Goal: Information Seeking & Learning: Learn about a topic

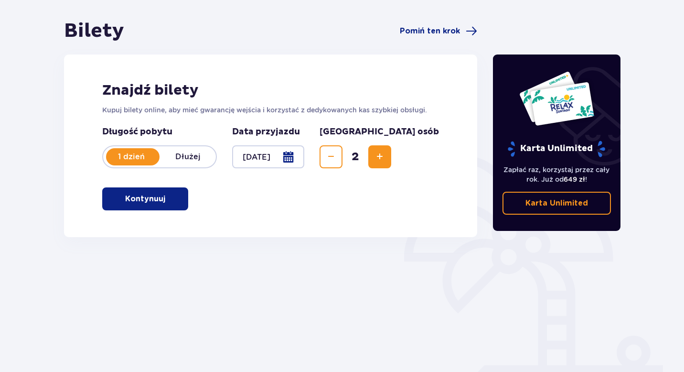
scroll to position [85, 0]
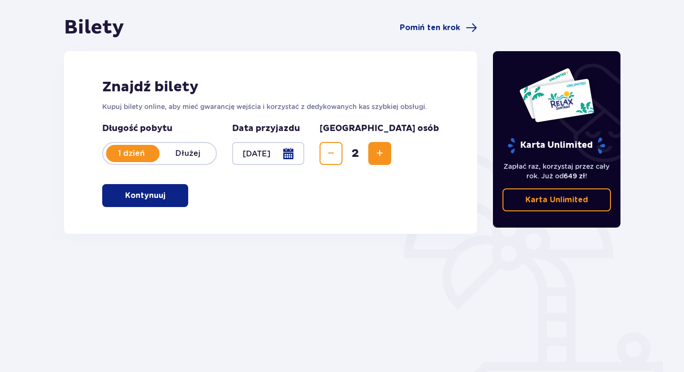
click at [152, 198] on p "Kontynuuj" at bounding box center [145, 195] width 40 height 11
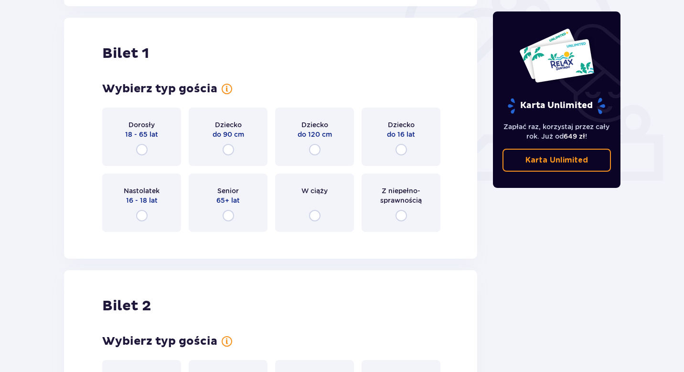
scroll to position [319, 0]
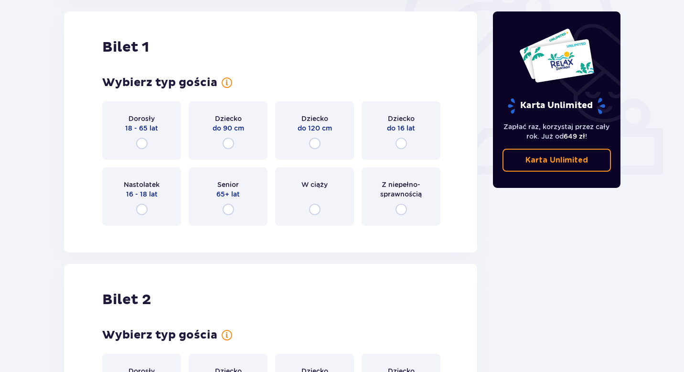
click at [158, 143] on div "Dorosły 18 - 65 lat" at bounding box center [141, 130] width 79 height 58
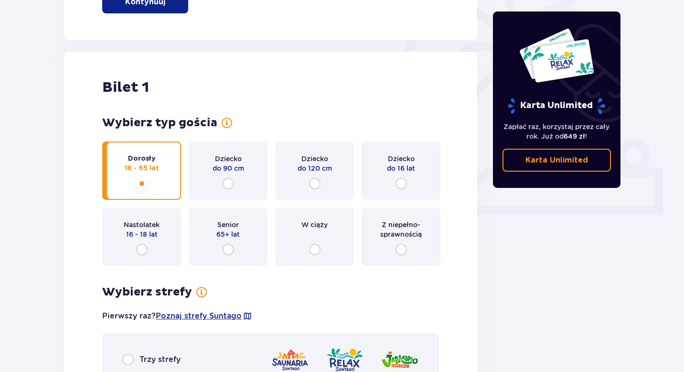
scroll to position [276, 0]
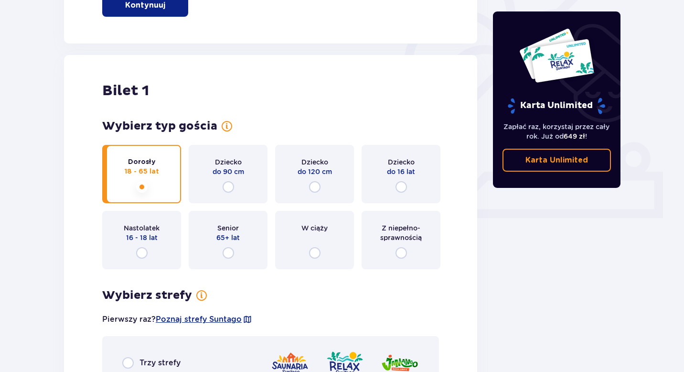
click at [399, 186] on input "radio" at bounding box center [400, 186] width 11 height 11
radio input "true"
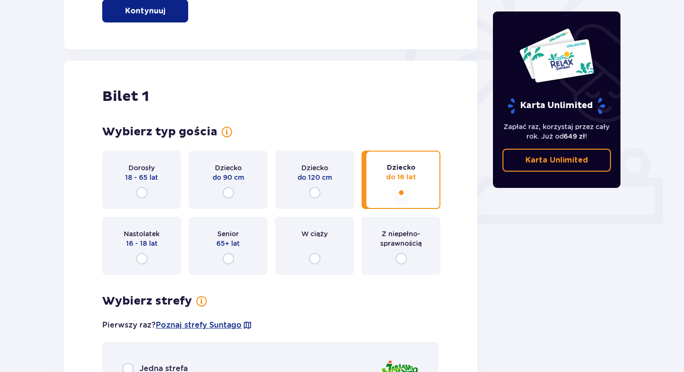
click at [156, 187] on div "Dorosły 18 - 65 lat" at bounding box center [141, 179] width 79 height 58
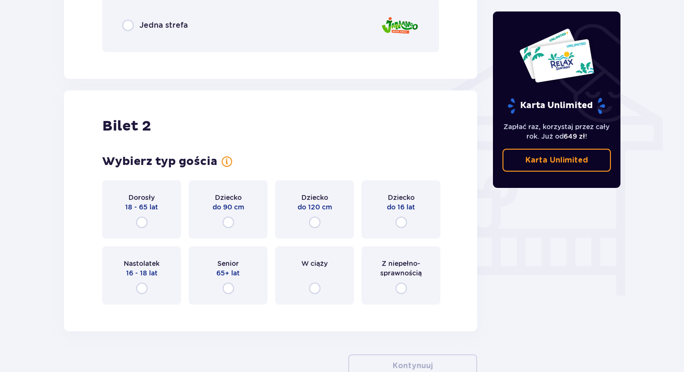
scroll to position [739, 0]
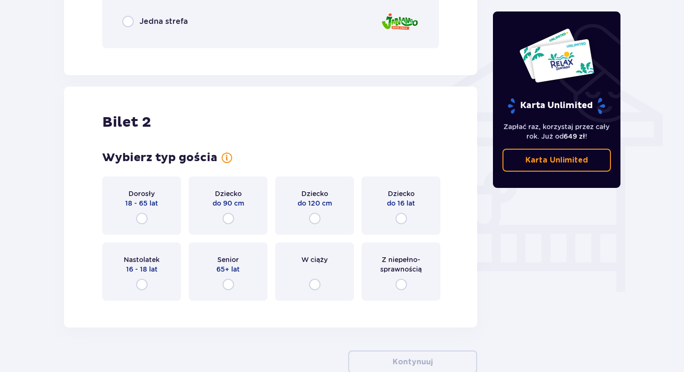
click at [392, 214] on div "Dziecko do 16 lat" at bounding box center [401, 205] width 79 height 58
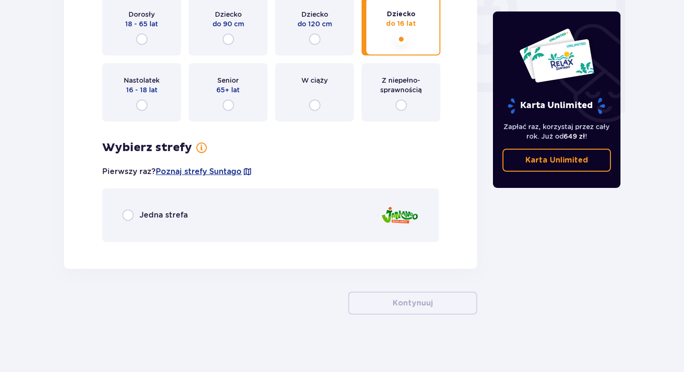
scroll to position [914, 0]
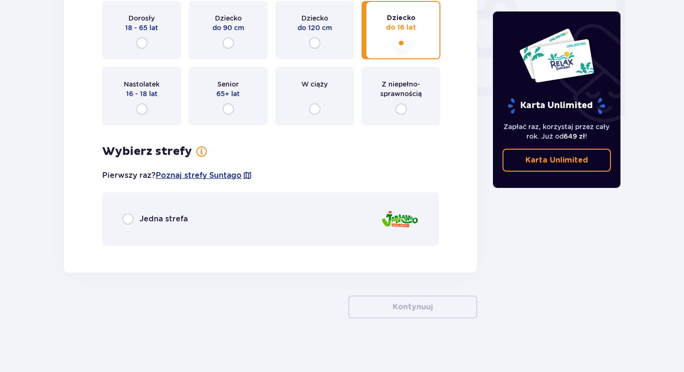
click at [243, 223] on div "Jedna strefa" at bounding box center [270, 218] width 337 height 53
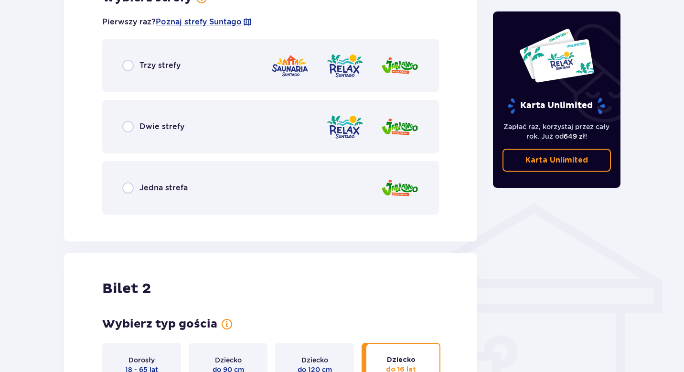
scroll to position [572, 0]
click at [230, 187] on div "Jedna strefa" at bounding box center [270, 187] width 337 height 53
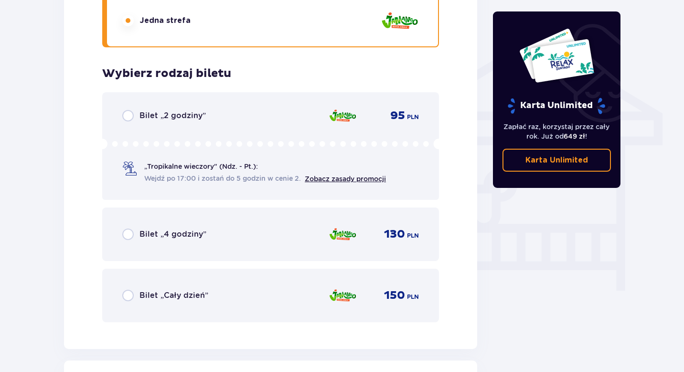
scroll to position [740, 0]
click at [191, 290] on span "Bilet „Cały dzień”" at bounding box center [173, 294] width 69 height 11
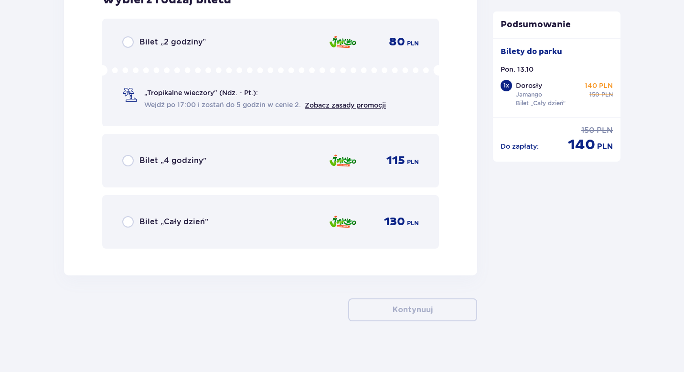
scroll to position [1467, 0]
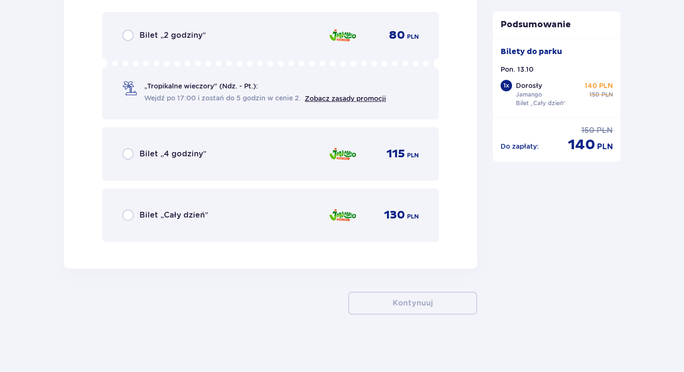
click at [255, 205] on div "Bilet „Cały dzień” 130 PLN" at bounding box center [270, 215] width 297 height 20
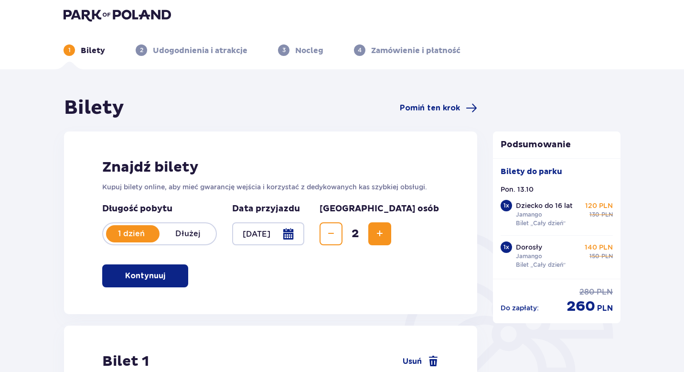
scroll to position [0, 0]
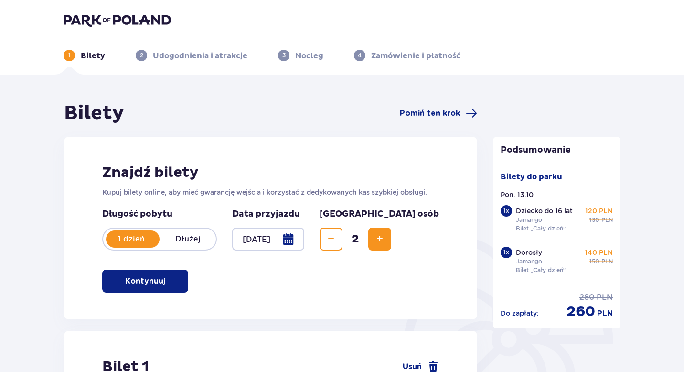
click at [123, 20] on img at bounding box center [117, 19] width 107 height 13
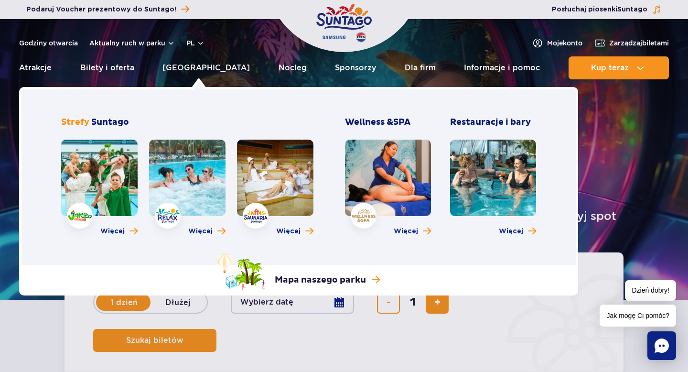
click at [110, 191] on link at bounding box center [99, 177] width 76 height 76
click at [196, 68] on link "[GEOGRAPHIC_DATA]" at bounding box center [205, 67] width 87 height 23
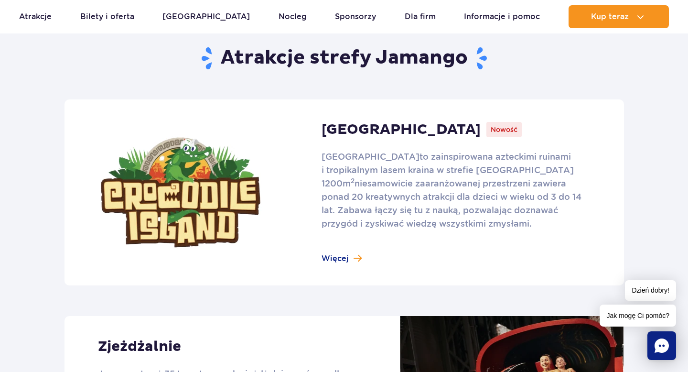
scroll to position [589, 0]
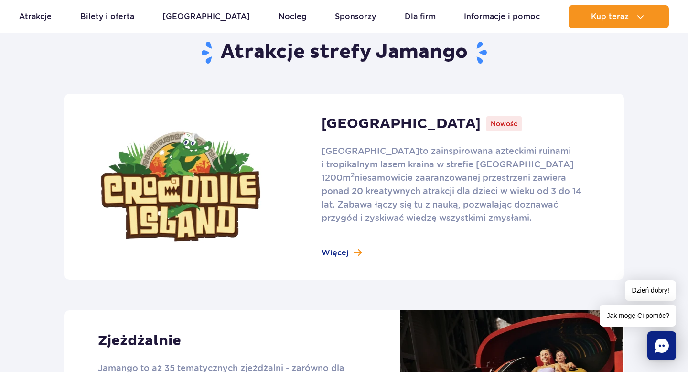
click at [338, 254] on link at bounding box center [343, 187] width 559 height 186
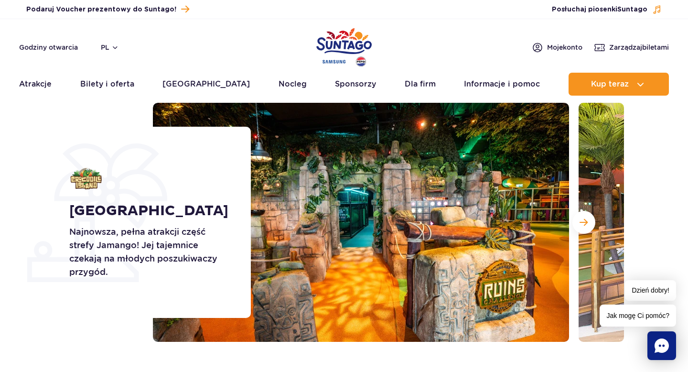
scroll to position [64, 0]
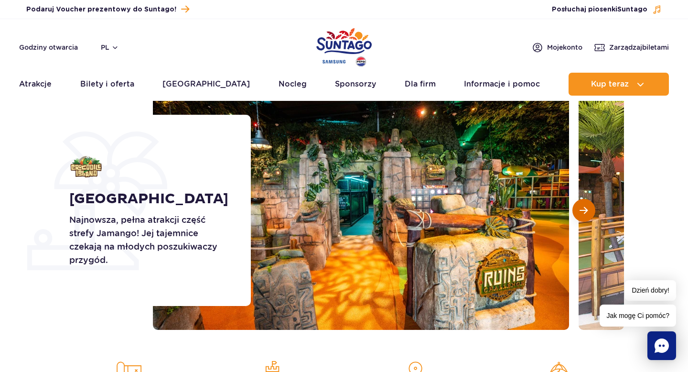
click at [579, 204] on button "Następny slajd" at bounding box center [583, 210] width 23 height 23
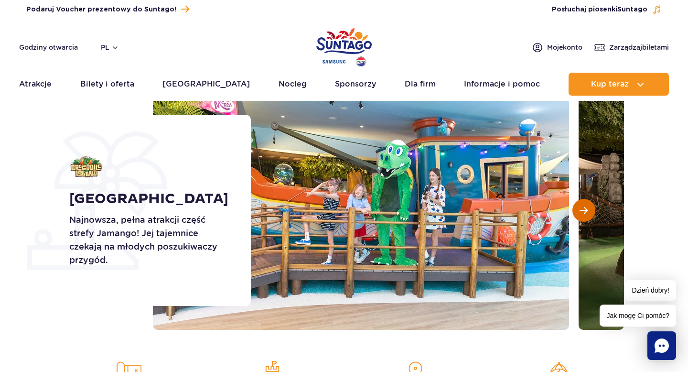
click at [579, 204] on button "Następny slajd" at bounding box center [583, 210] width 23 height 23
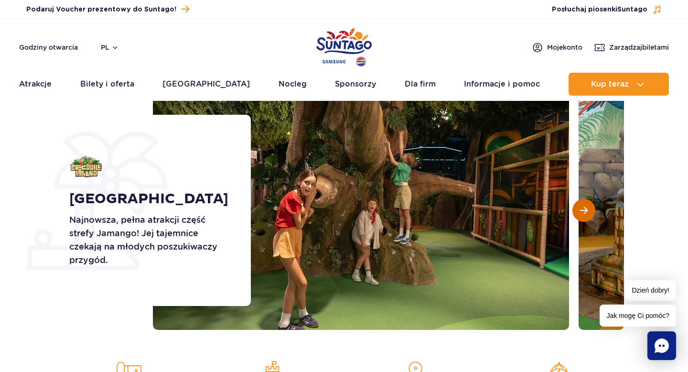
click at [579, 204] on button "Następny slajd" at bounding box center [583, 210] width 23 height 23
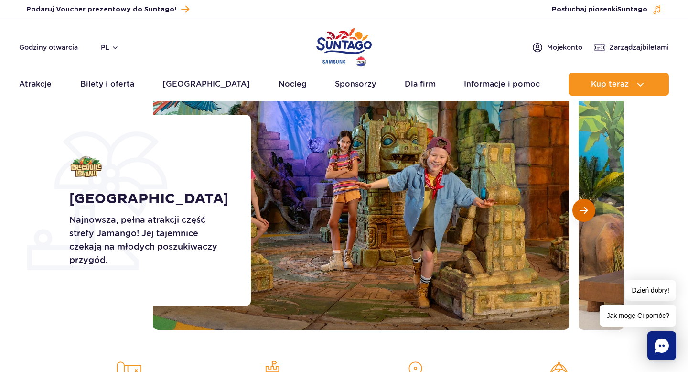
click at [579, 204] on button "Następny slajd" at bounding box center [583, 210] width 23 height 23
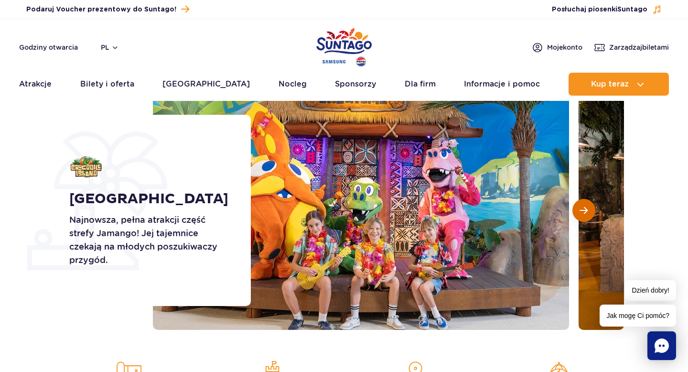
click at [579, 204] on button "Następny slajd" at bounding box center [583, 210] width 23 height 23
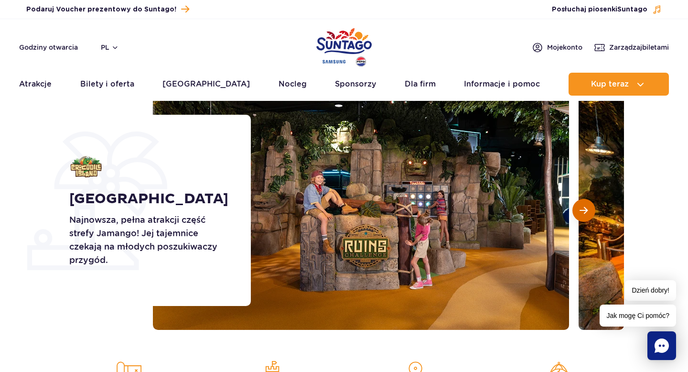
click at [579, 205] on button "Następny slajd" at bounding box center [583, 210] width 23 height 23
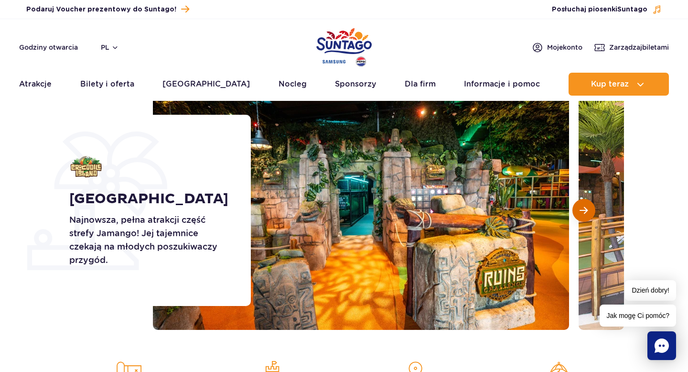
click at [579, 205] on button "Następny slajd" at bounding box center [583, 210] width 23 height 23
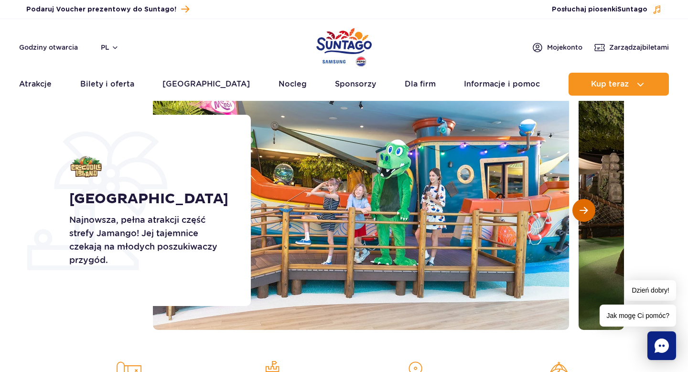
click at [579, 206] on span "Następny slajd" at bounding box center [583, 210] width 8 height 9
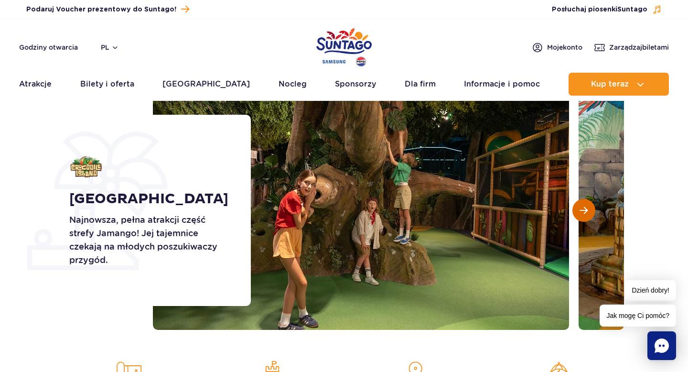
click at [579, 206] on span "Następny slajd" at bounding box center [583, 210] width 8 height 9
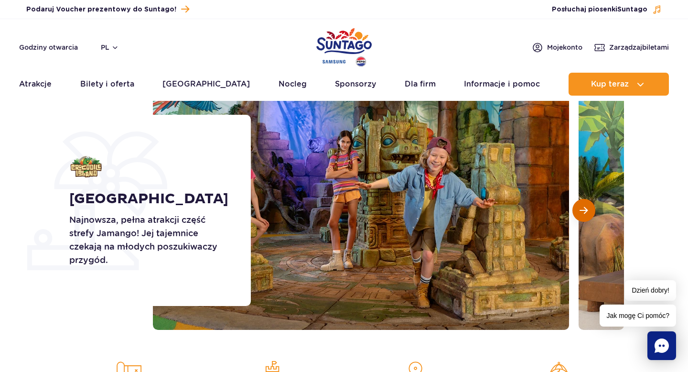
click at [579, 206] on span "Następny slajd" at bounding box center [583, 210] width 8 height 9
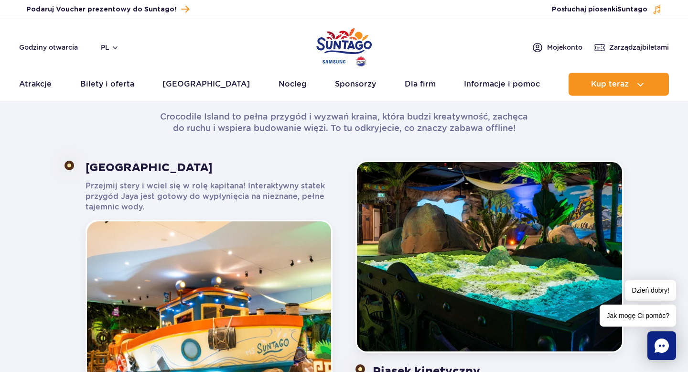
scroll to position [0, 0]
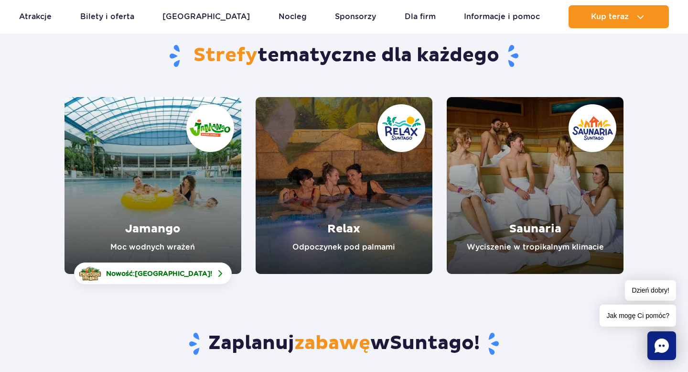
scroll to position [89, 0]
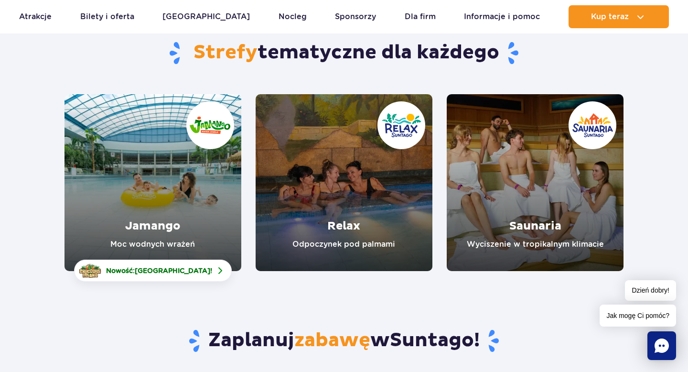
click at [198, 180] on link "Jamango" at bounding box center [152, 182] width 177 height 177
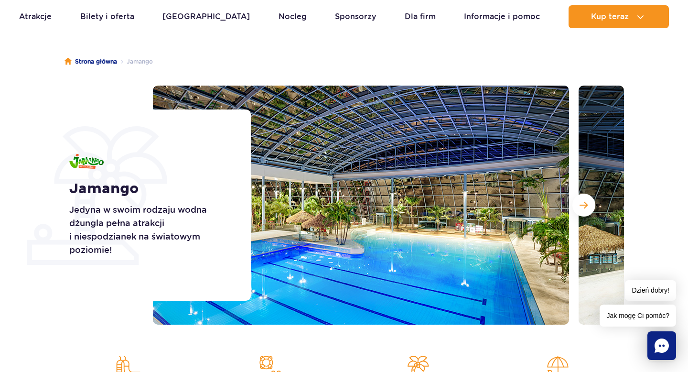
scroll to position [60, 0]
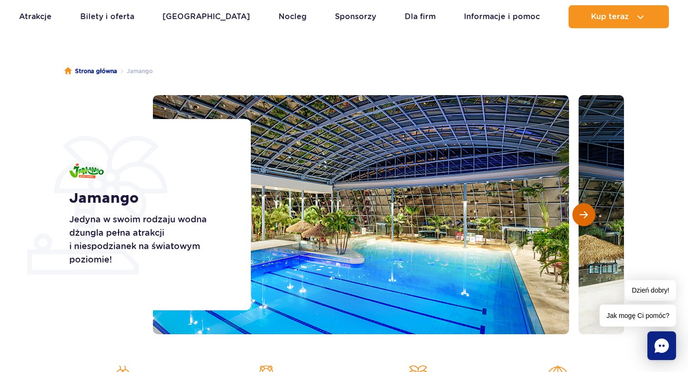
click at [587, 213] on span "Następny slajd" at bounding box center [583, 214] width 8 height 9
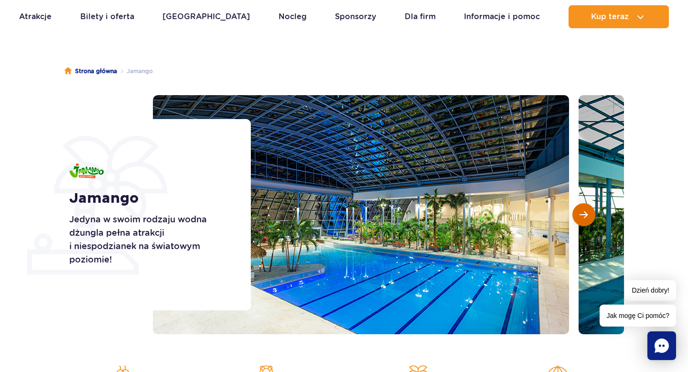
click at [587, 214] on span "Następny slajd" at bounding box center [583, 214] width 8 height 9
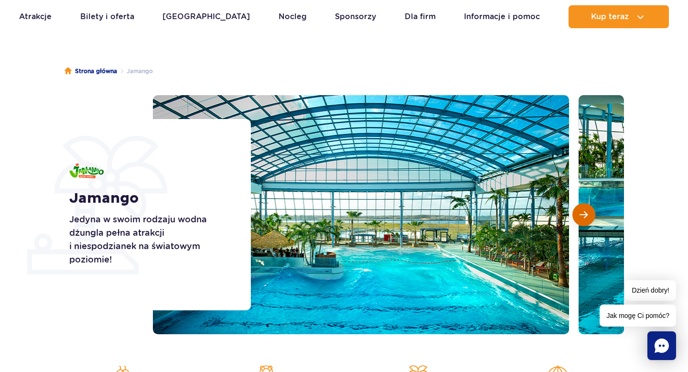
click at [587, 213] on span "Następny slajd" at bounding box center [583, 214] width 8 height 9
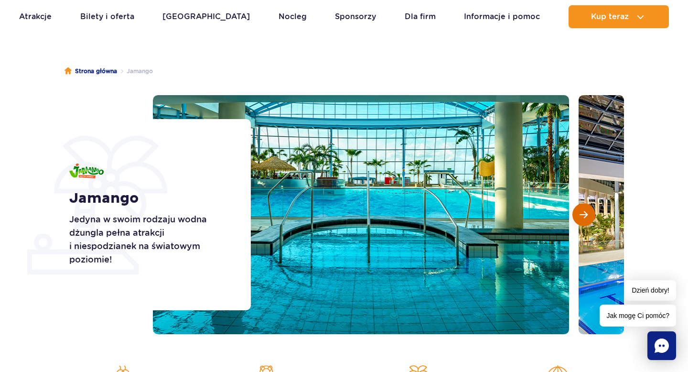
click at [587, 213] on span "Następny slajd" at bounding box center [583, 214] width 8 height 9
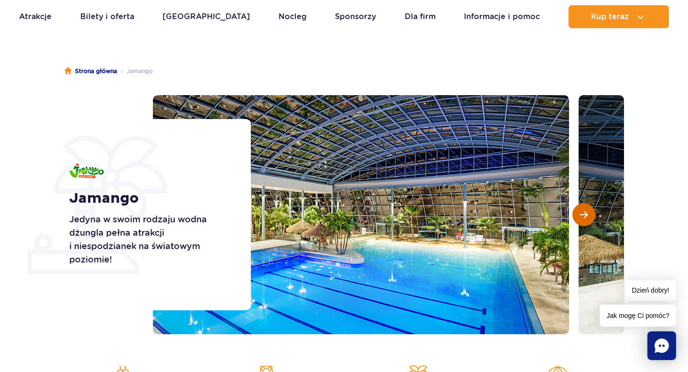
click at [587, 213] on span "Następny slajd" at bounding box center [583, 214] width 8 height 9
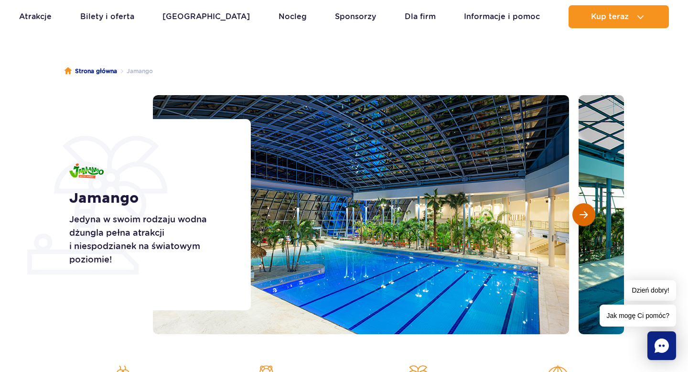
click at [587, 213] on span "Następny slajd" at bounding box center [583, 214] width 8 height 9
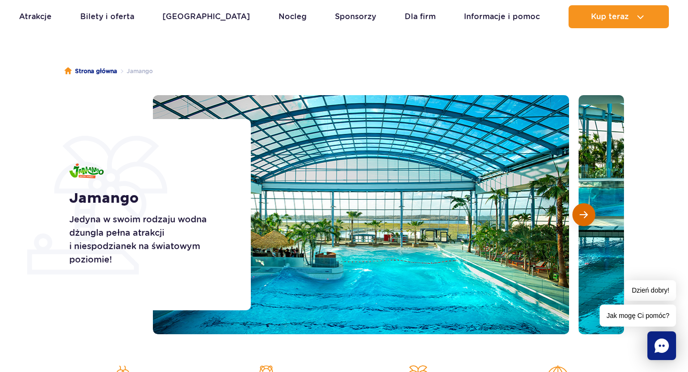
click at [587, 213] on span "Następny slajd" at bounding box center [583, 214] width 8 height 9
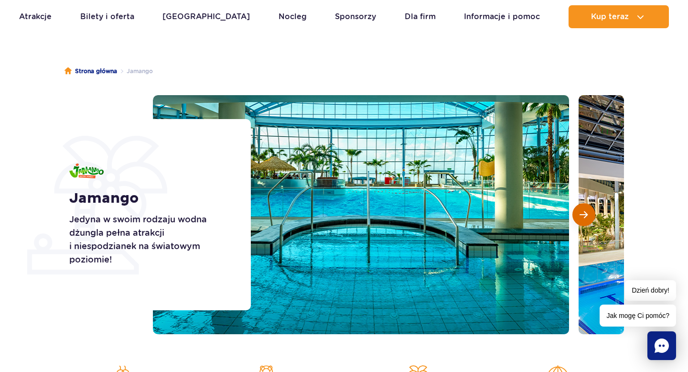
click at [587, 213] on span "Następny slajd" at bounding box center [583, 214] width 8 height 9
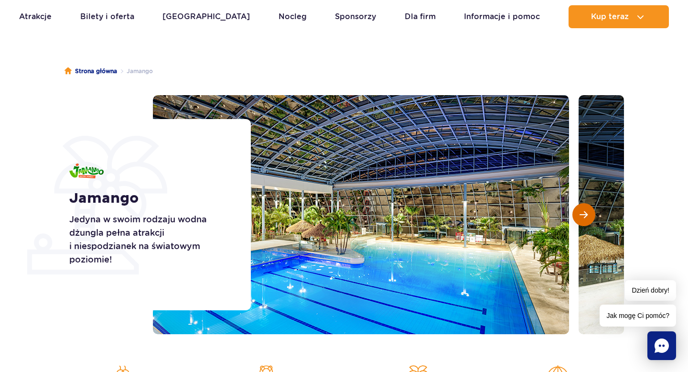
click at [587, 213] on span "Następny slajd" at bounding box center [583, 214] width 8 height 9
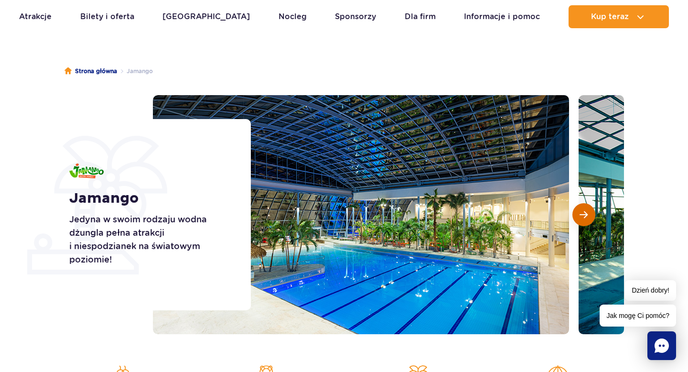
click at [587, 213] on span "Następny slajd" at bounding box center [583, 214] width 8 height 9
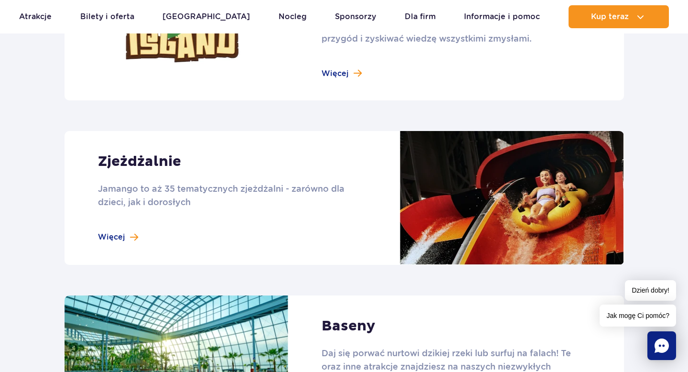
scroll to position [772, 0]
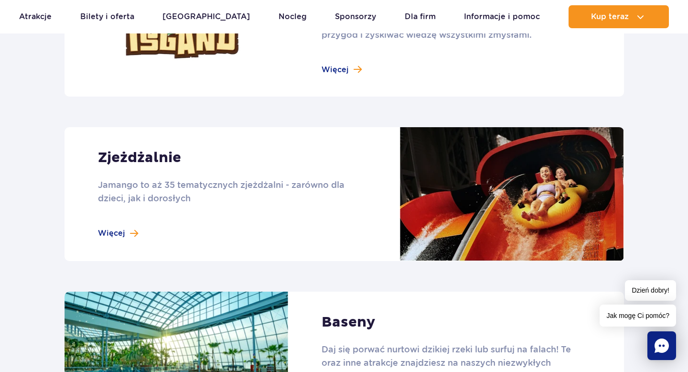
click at [138, 232] on link at bounding box center [343, 194] width 559 height 134
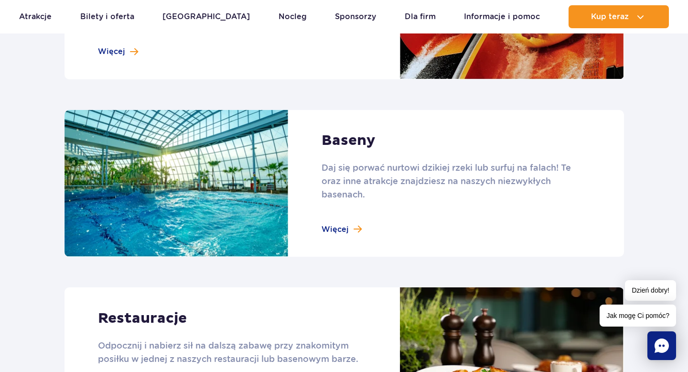
scroll to position [962, 0]
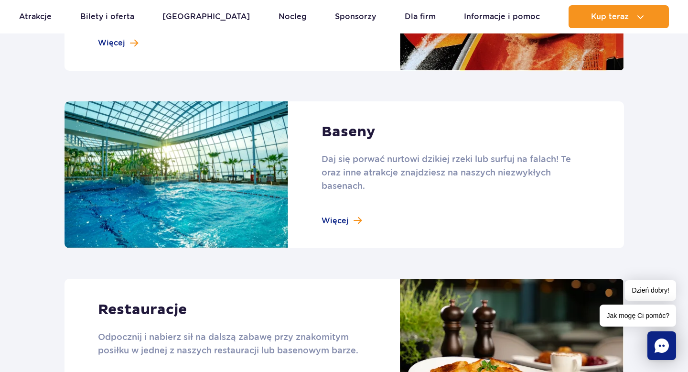
click at [335, 224] on link at bounding box center [343, 174] width 559 height 147
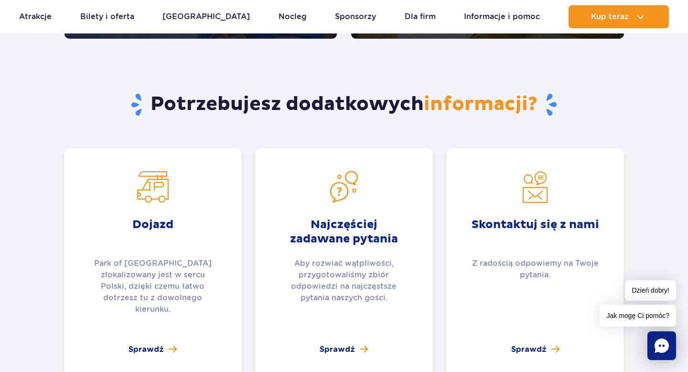
scroll to position [2120, 0]
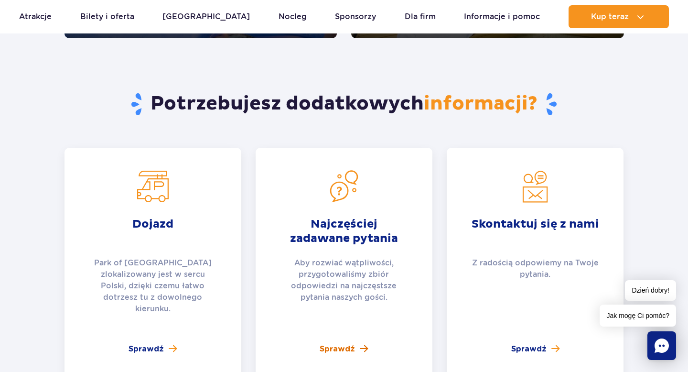
click at [331, 343] on span "Sprawdź" at bounding box center [337, 348] width 35 height 11
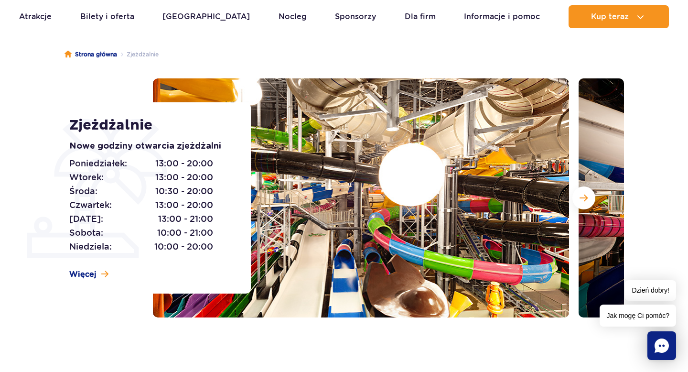
scroll to position [79, 0]
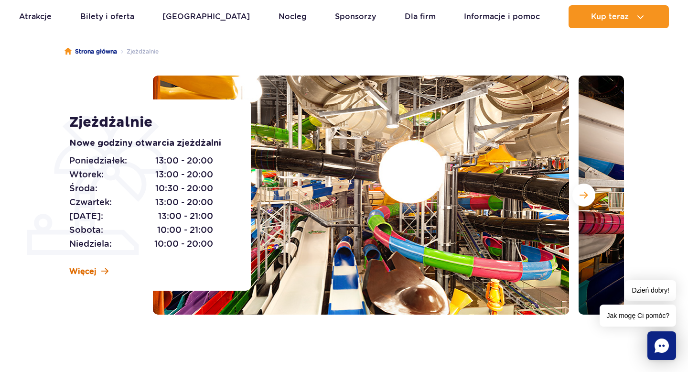
click at [103, 270] on span at bounding box center [104, 271] width 7 height 8
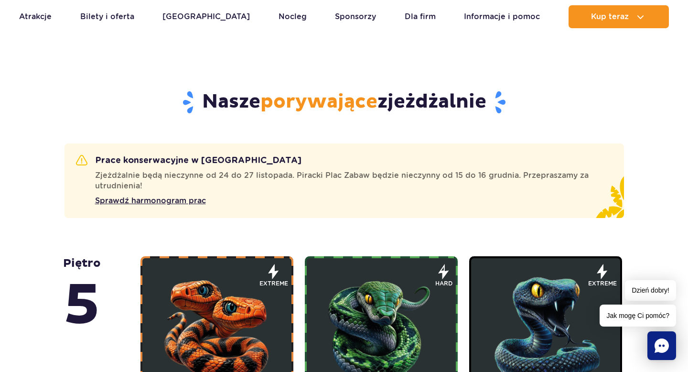
scroll to position [451, 0]
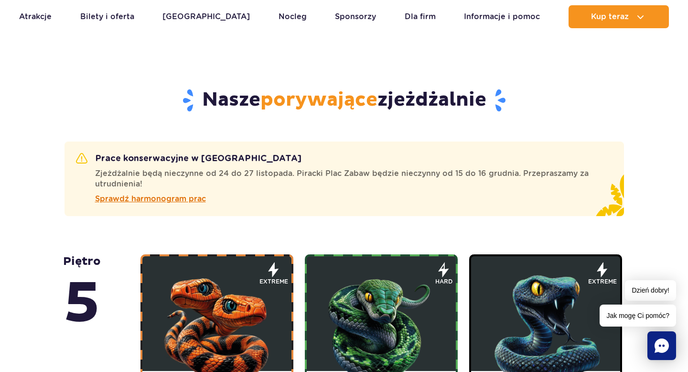
click at [187, 200] on span "Sprawdź harmonogram prac" at bounding box center [150, 198] width 111 height 11
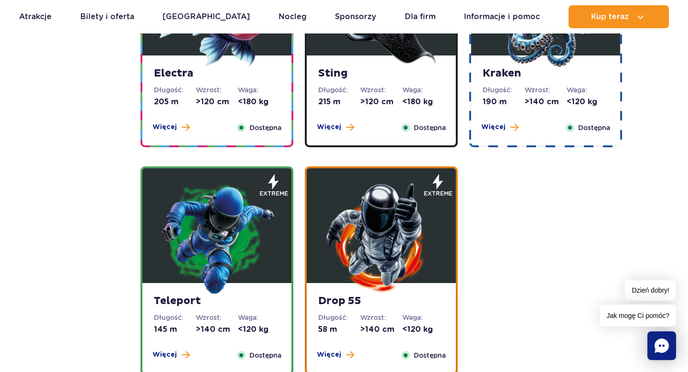
scroll to position [1034, 0]
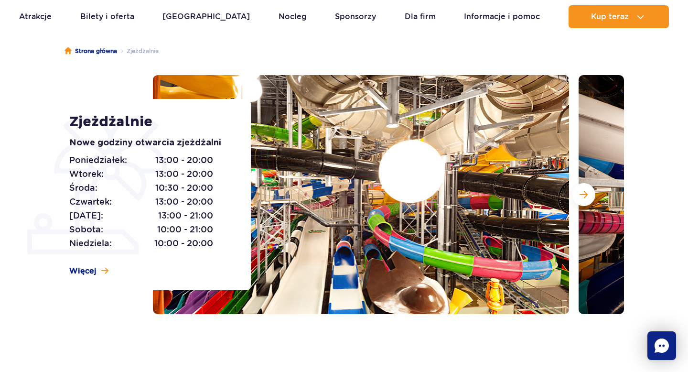
scroll to position [79, 0]
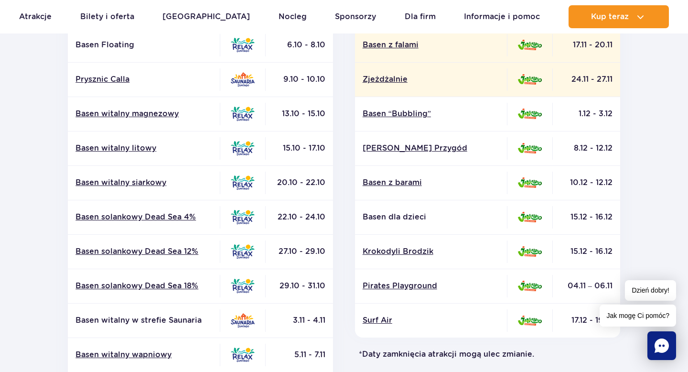
scroll to position [256, 0]
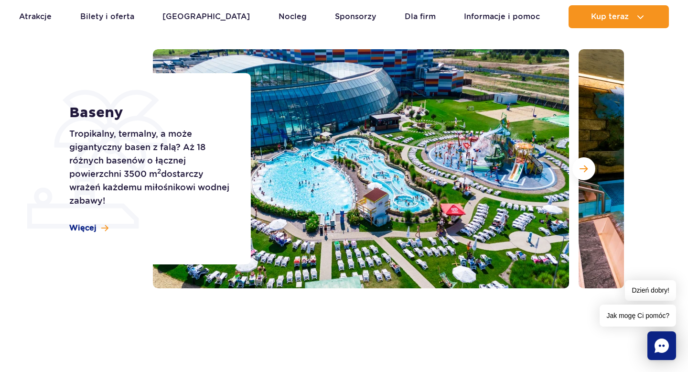
scroll to position [107, 0]
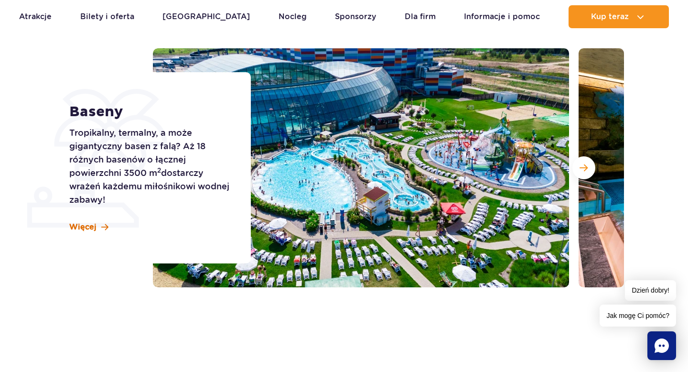
click at [96, 227] on link "Więcej" at bounding box center [88, 227] width 39 height 11
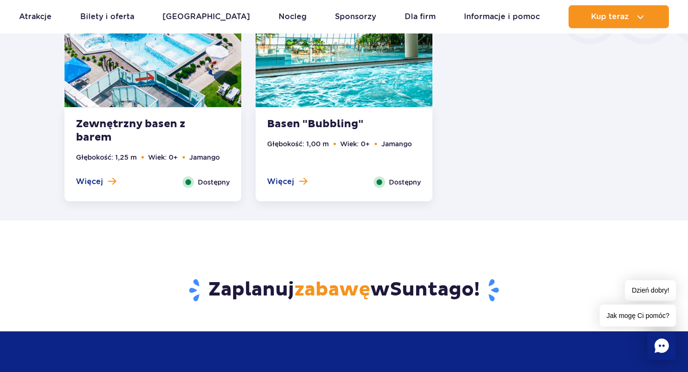
scroll to position [1867, 0]
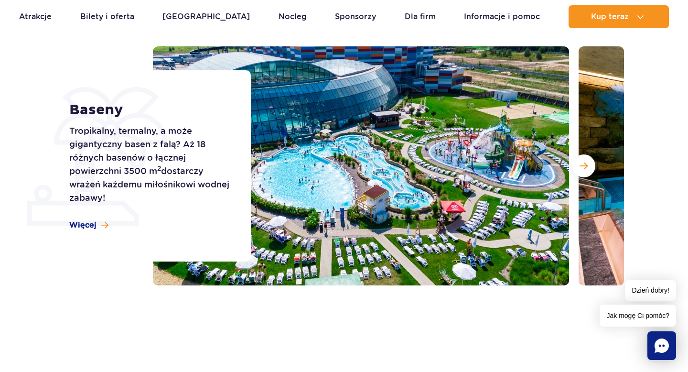
scroll to position [107, 0]
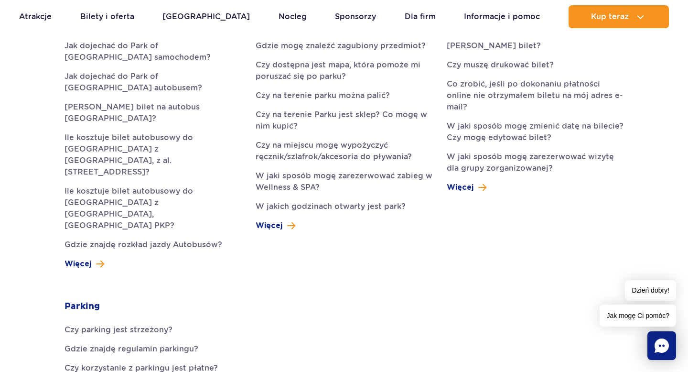
scroll to position [331, 0]
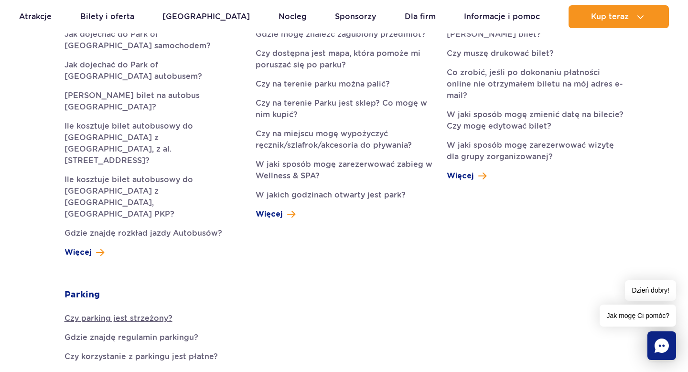
click at [160, 312] on link "Czy parking jest strzeżony?" at bounding box center [152, 317] width 177 height 11
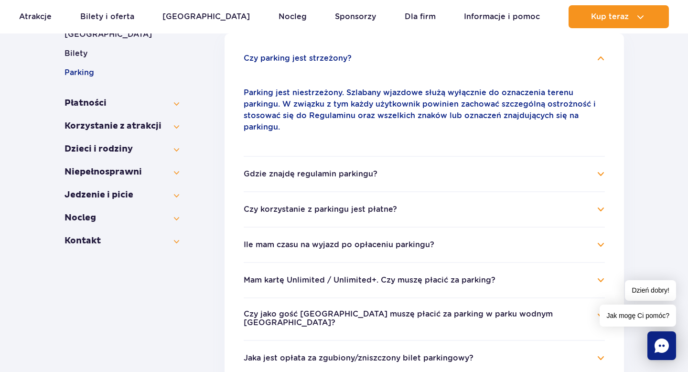
click at [595, 203] on h4 "Czy korzystanie z parkingu jest płatne?" at bounding box center [424, 208] width 361 height 11
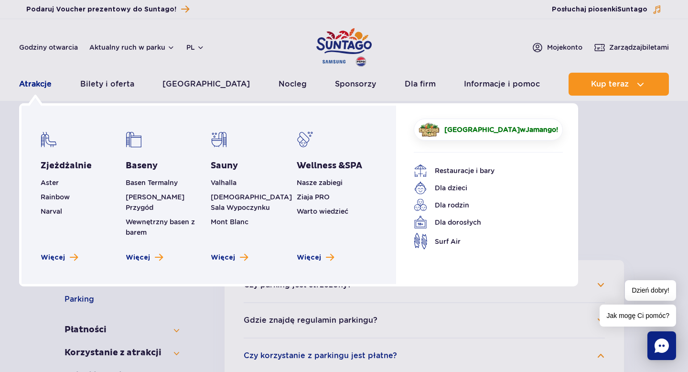
click at [41, 87] on link "Atrakcje" at bounding box center [35, 84] width 32 height 23
